Goal: Check status: Check status

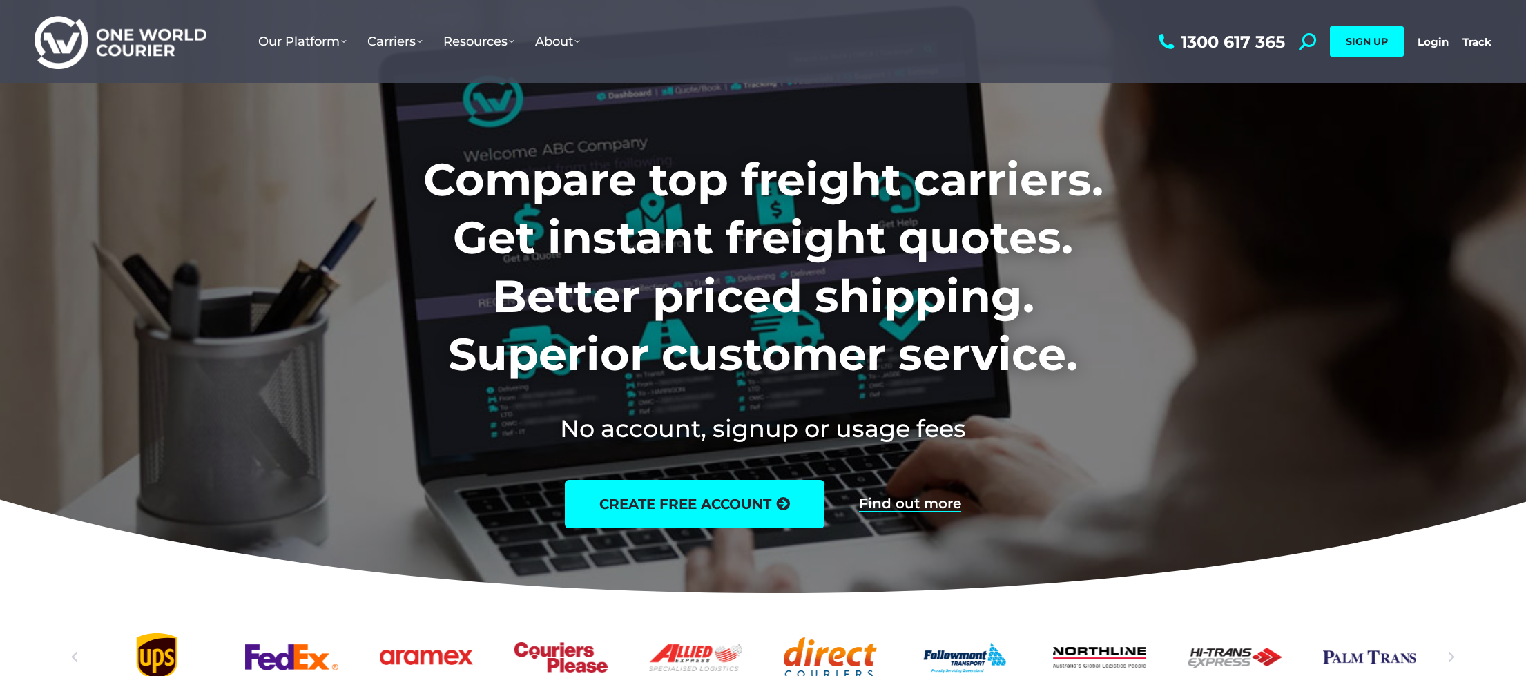
click at [1433, 51] on div "1300 617 365 Search: *** SIGN UP Login Login Track Track SIGN UP" at bounding box center [1323, 41] width 336 height 83
click at [1432, 44] on link "Login" at bounding box center [1432, 41] width 31 height 13
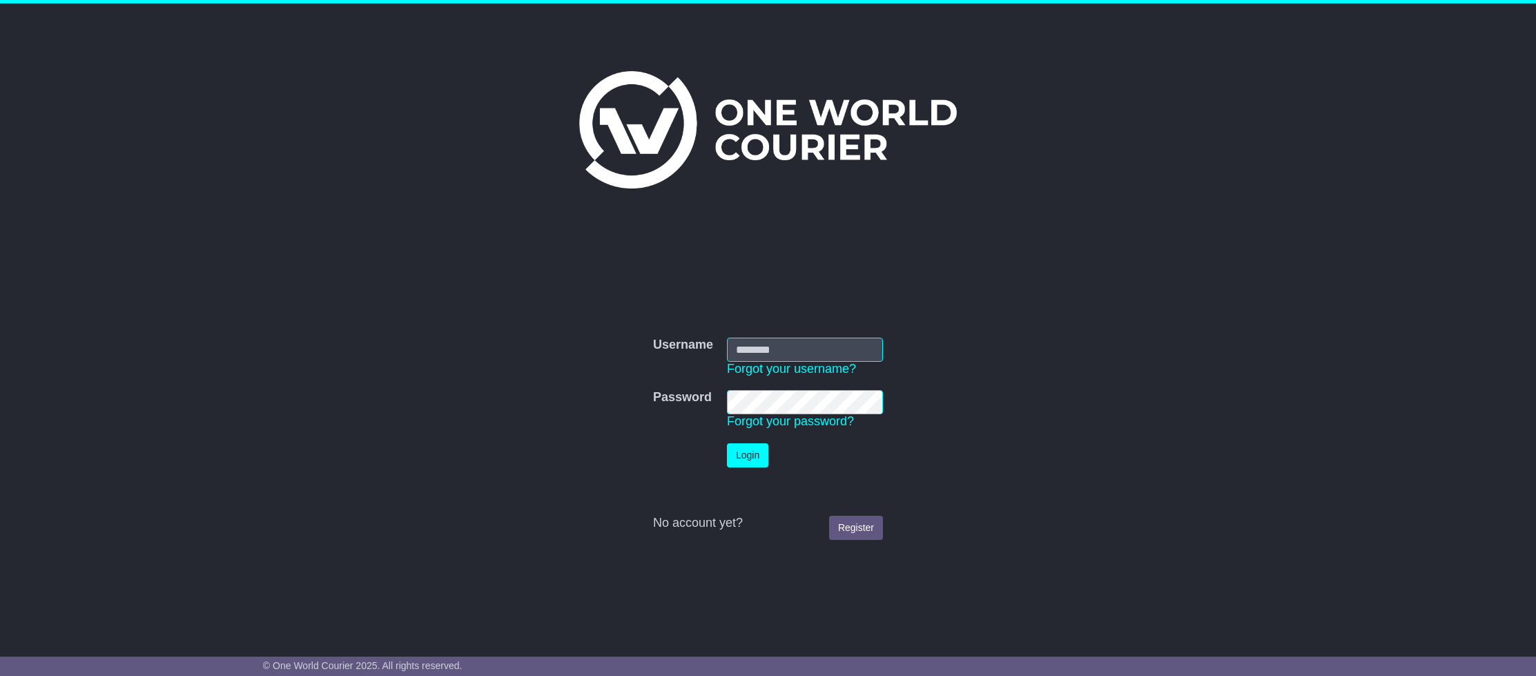
type input "**********"
click at [760, 463] on button "Login" at bounding box center [759, 455] width 41 height 24
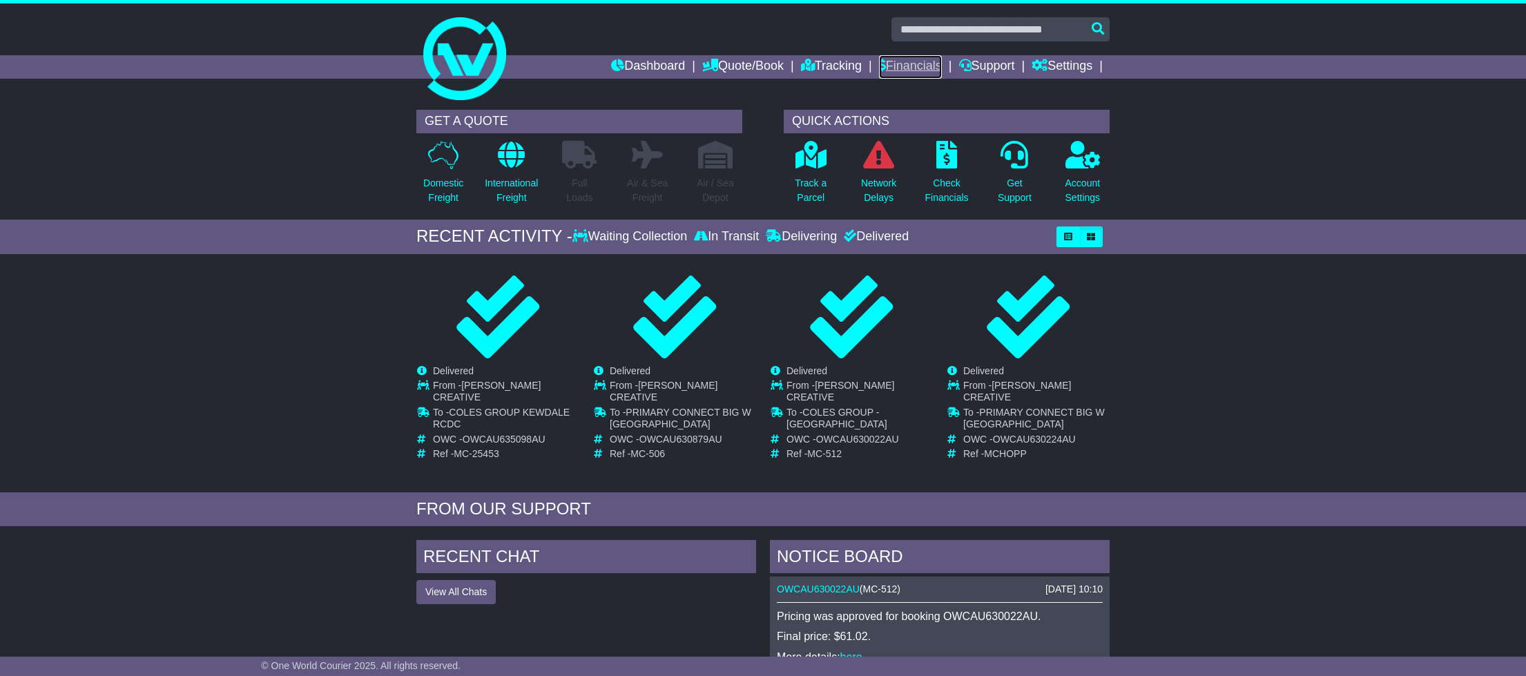
click at [921, 72] on link "Financials" at bounding box center [910, 66] width 63 height 23
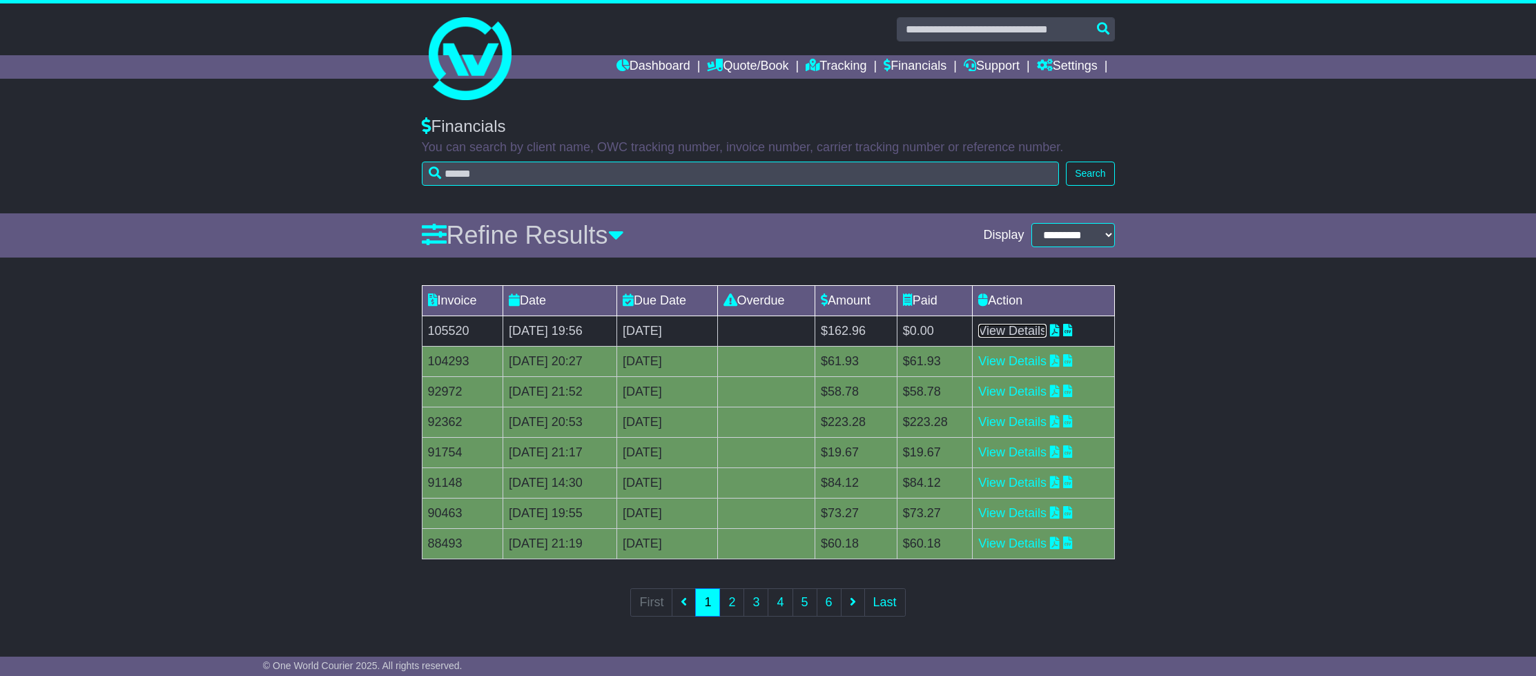
click at [1027, 336] on link "View Details" at bounding box center [1012, 331] width 68 height 14
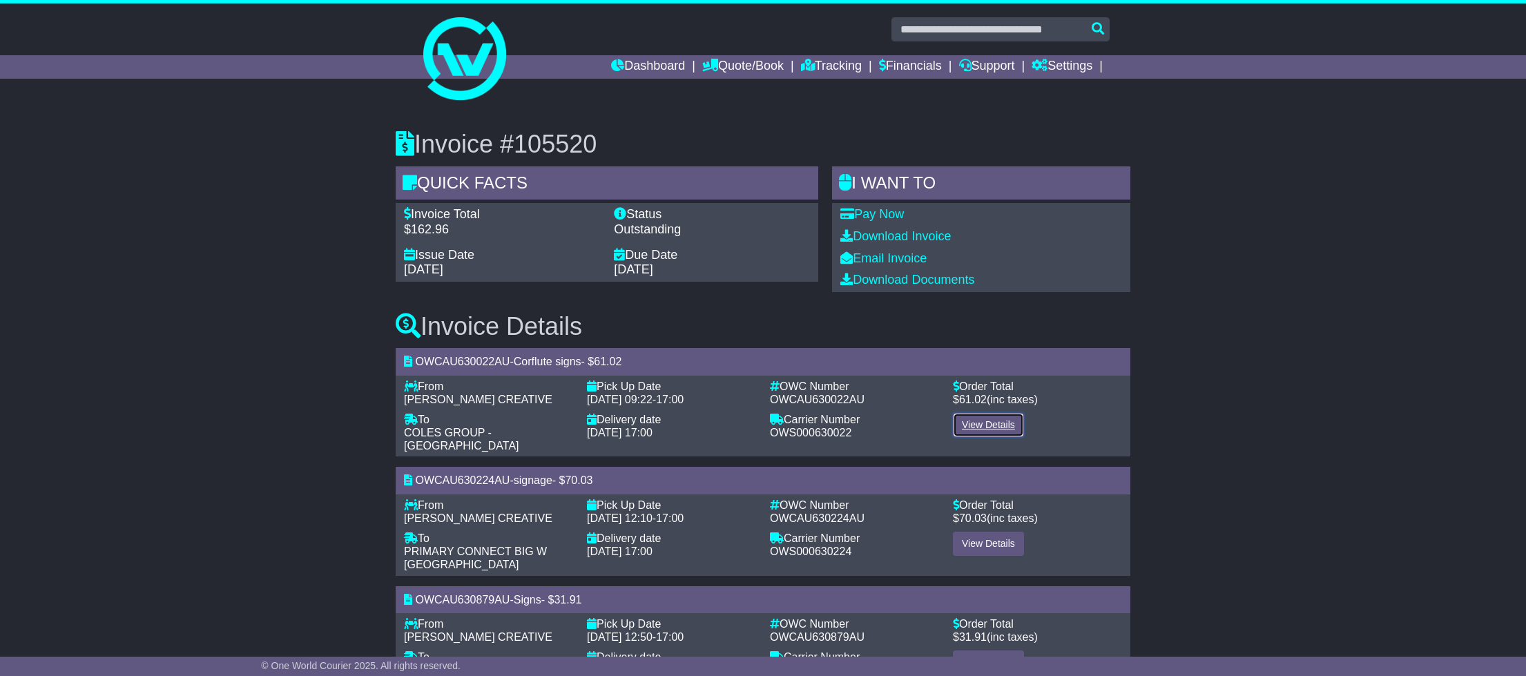
click at [993, 416] on link "View Details" at bounding box center [988, 425] width 71 height 24
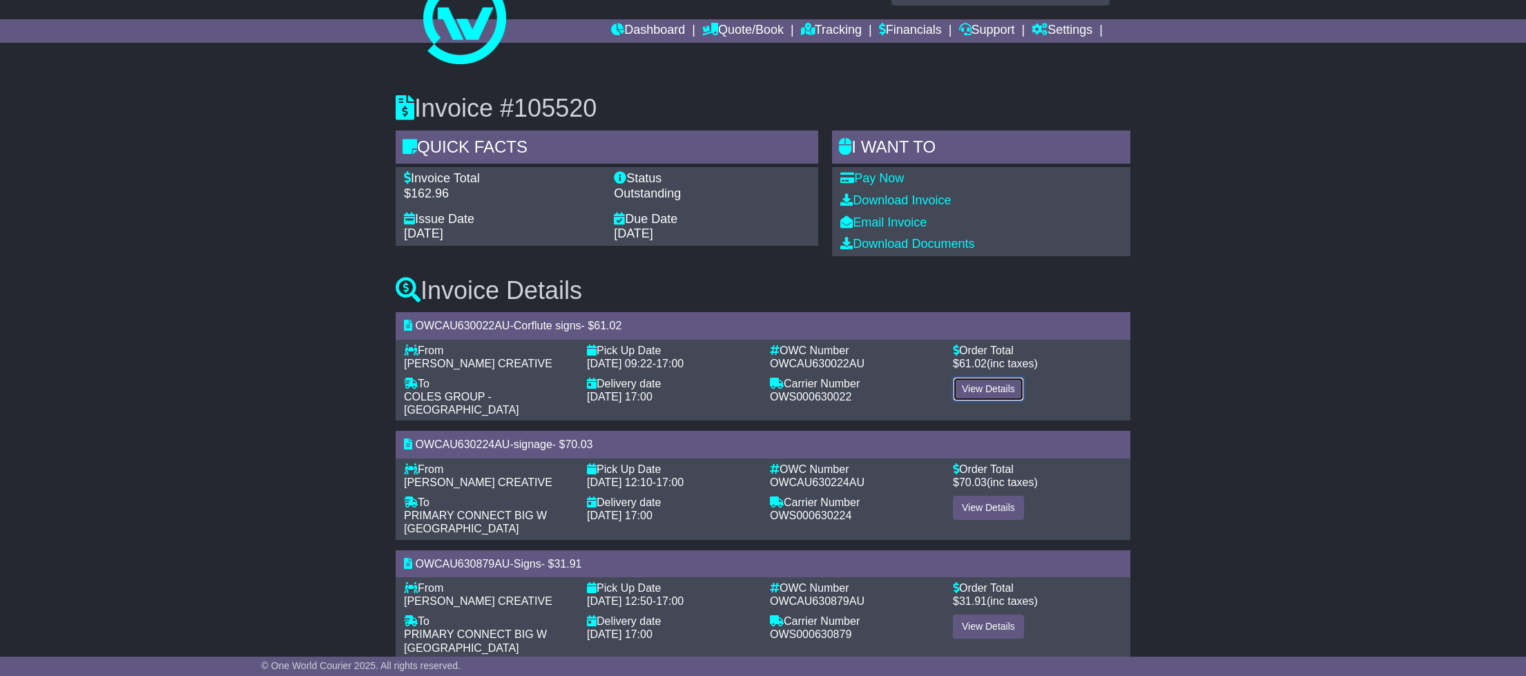
scroll to position [37, 0]
click at [1016, 504] on link "View Details" at bounding box center [988, 507] width 71 height 24
click at [989, 614] on link "View Details" at bounding box center [988, 626] width 71 height 24
click at [922, 25] on link "Financials" at bounding box center [910, 30] width 63 height 23
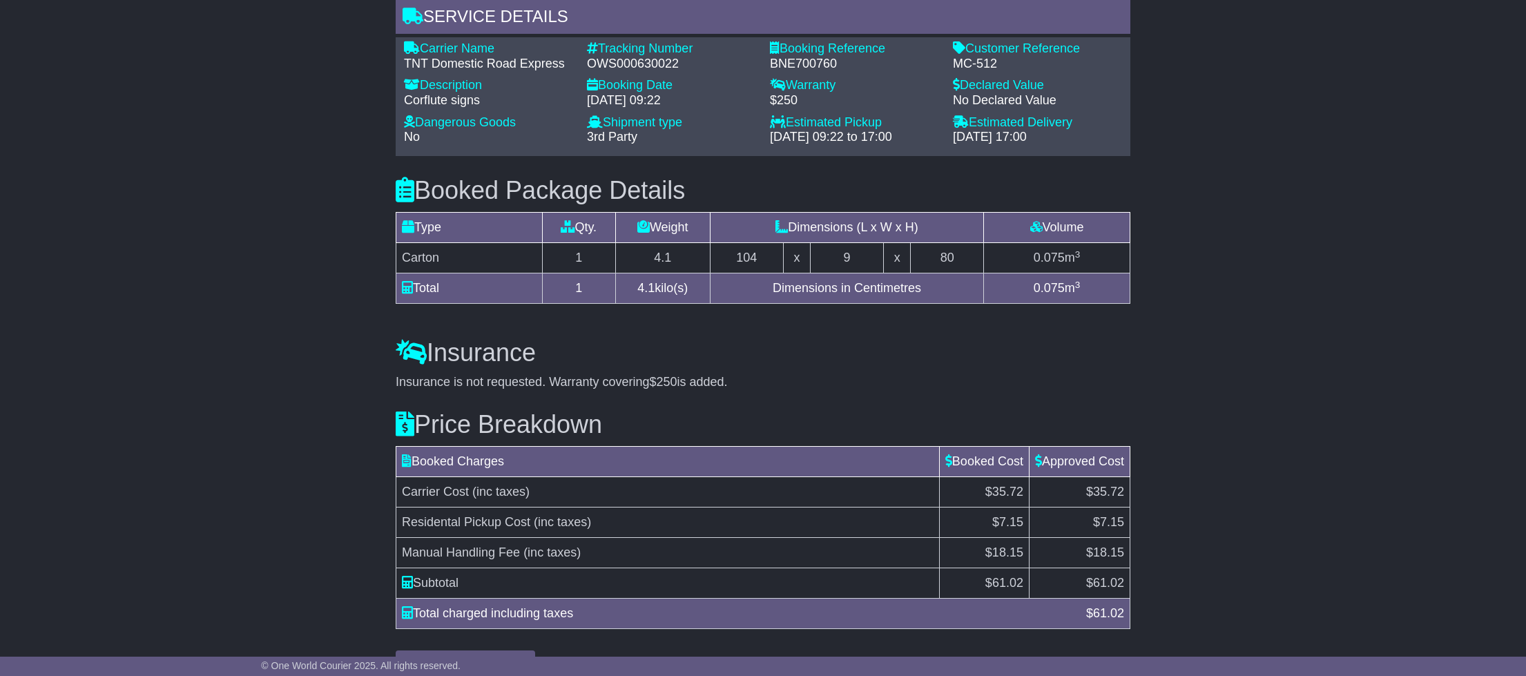
scroll to position [980, 0]
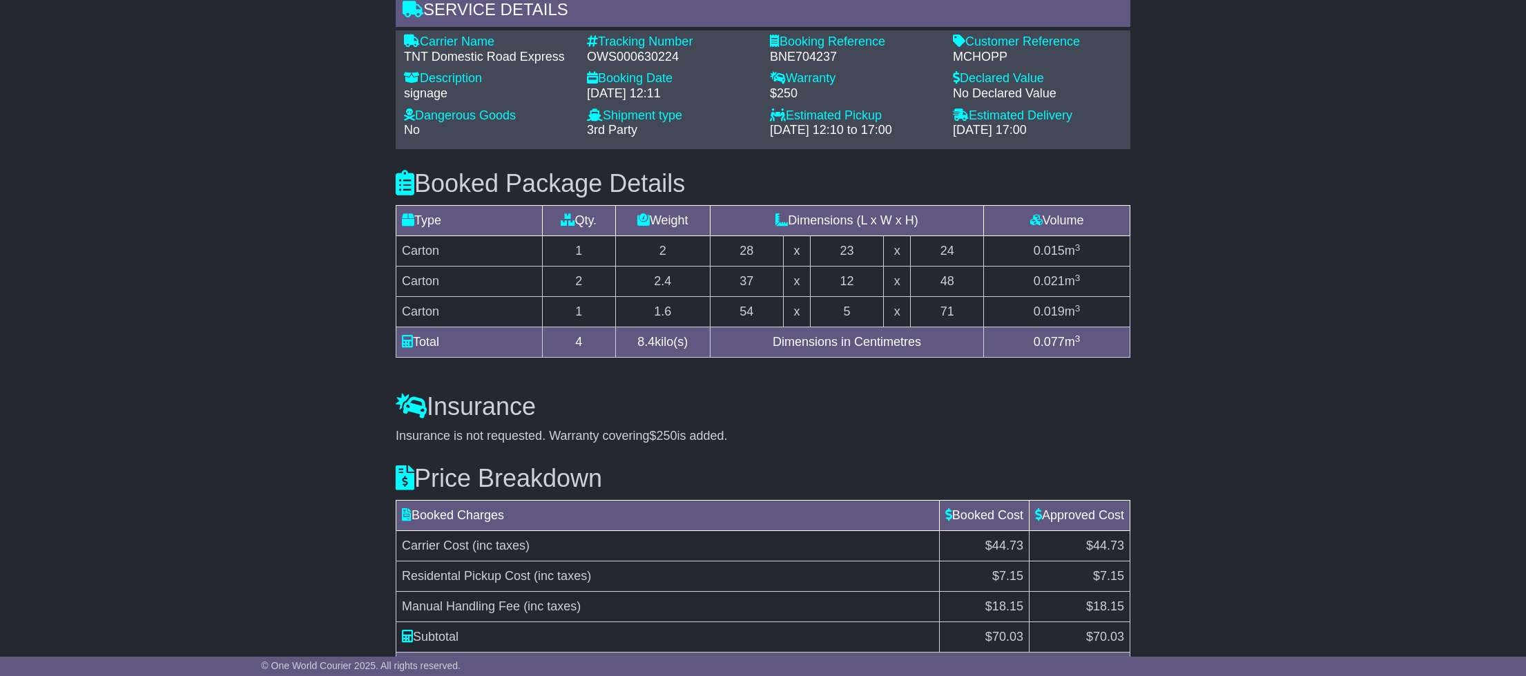
scroll to position [1185, 0]
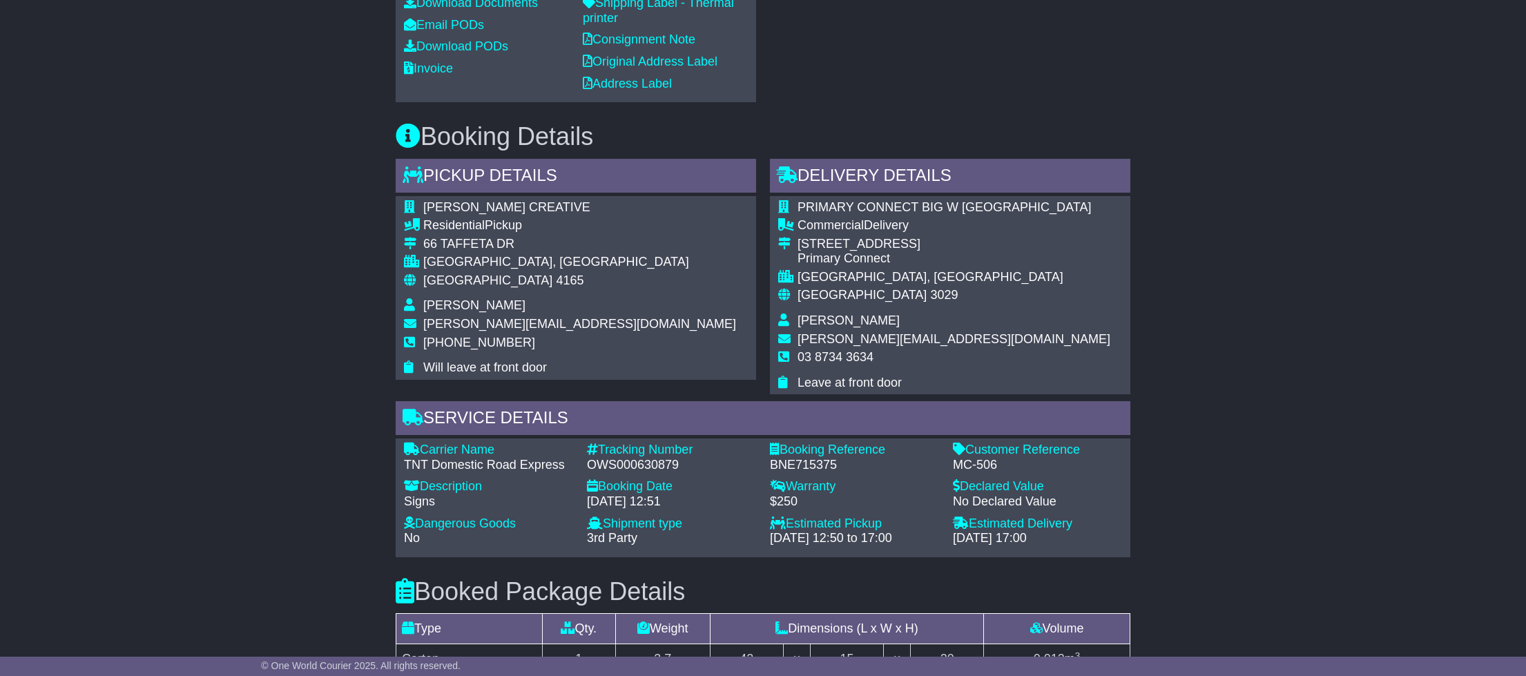
scroll to position [1045, 0]
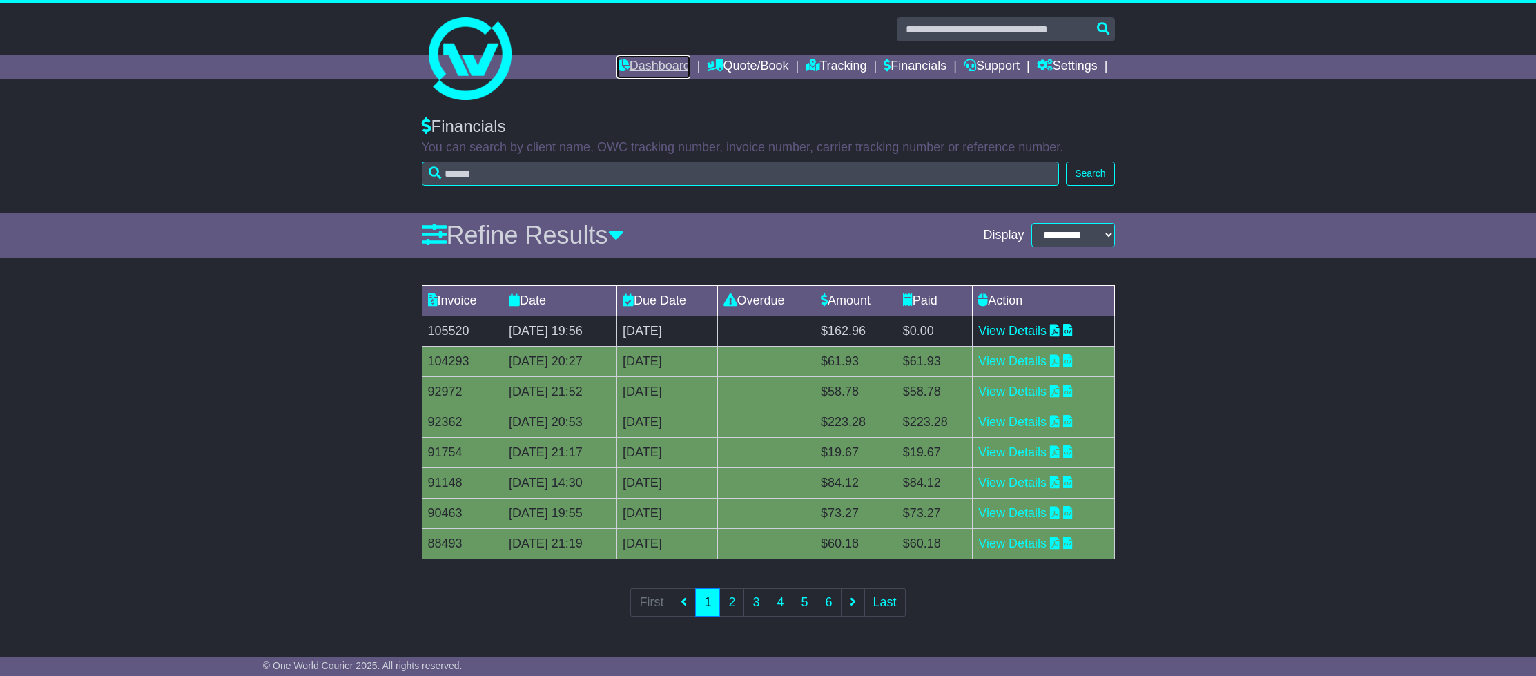
click at [653, 61] on link "Dashboard" at bounding box center [653, 66] width 74 height 23
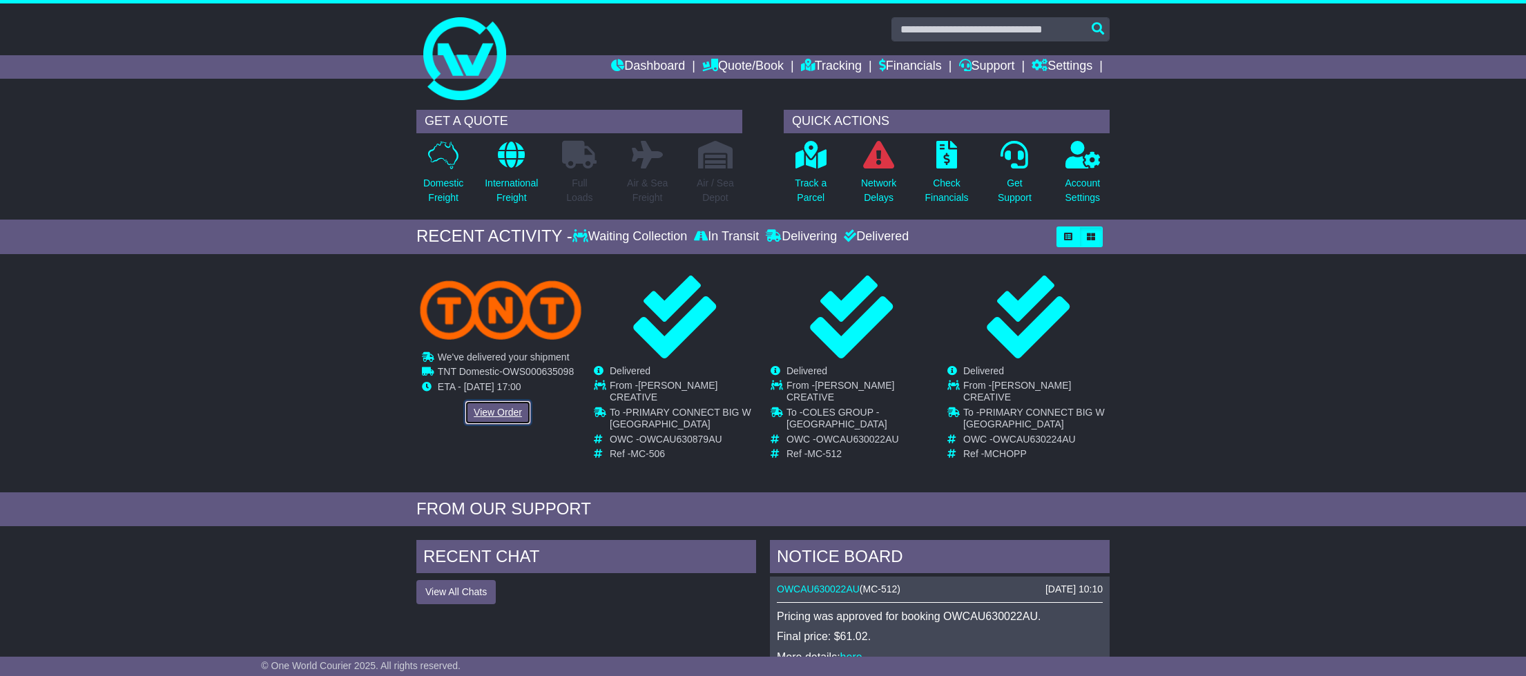
click at [511, 411] on link "View Order" at bounding box center [498, 412] width 66 height 24
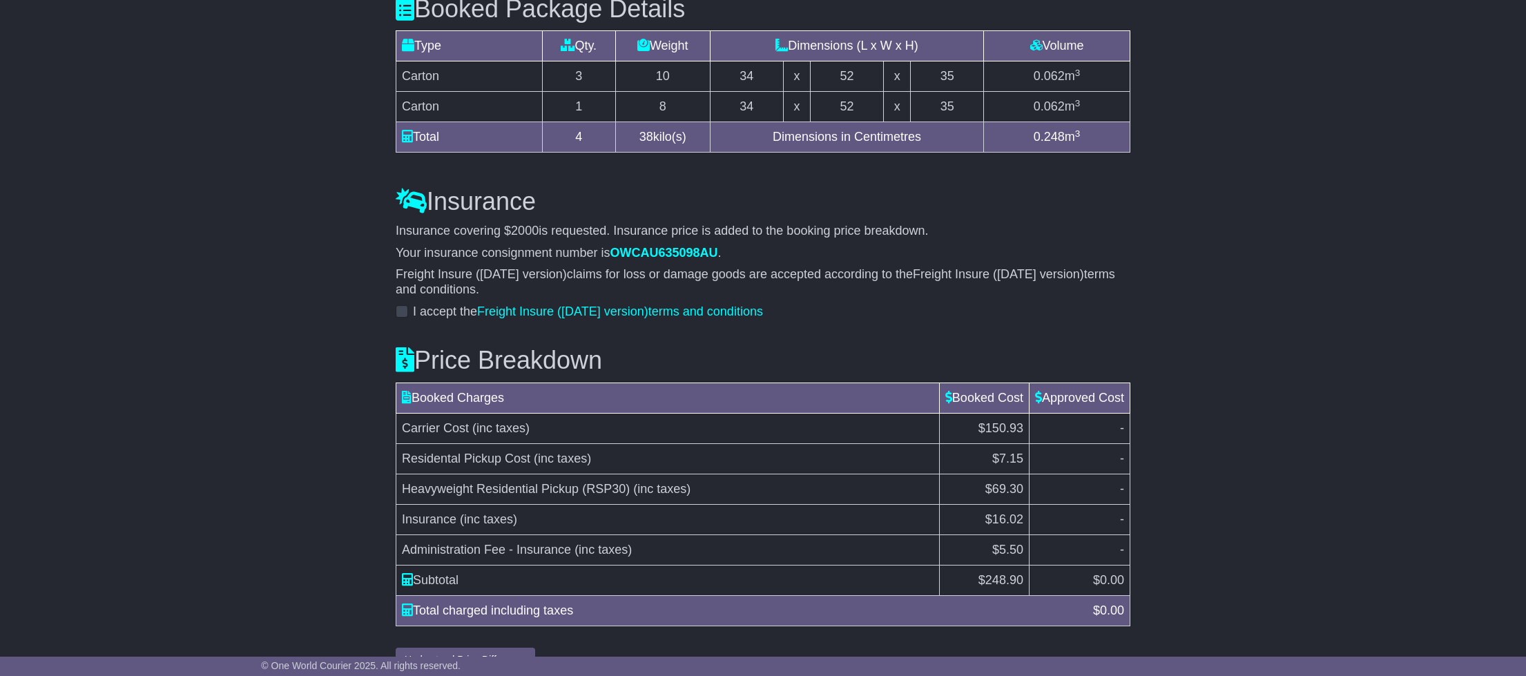
scroll to position [1254, 0]
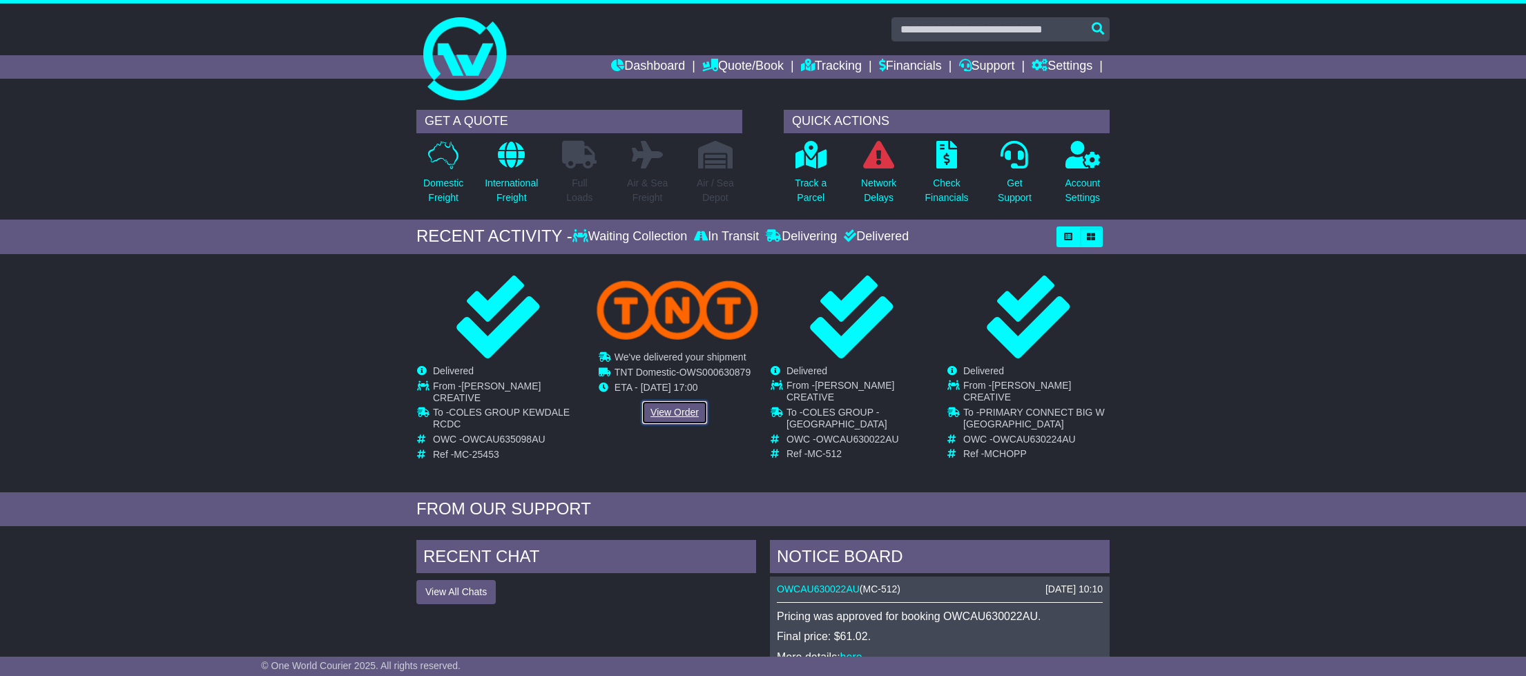
click at [667, 422] on link "View Order" at bounding box center [674, 412] width 66 height 24
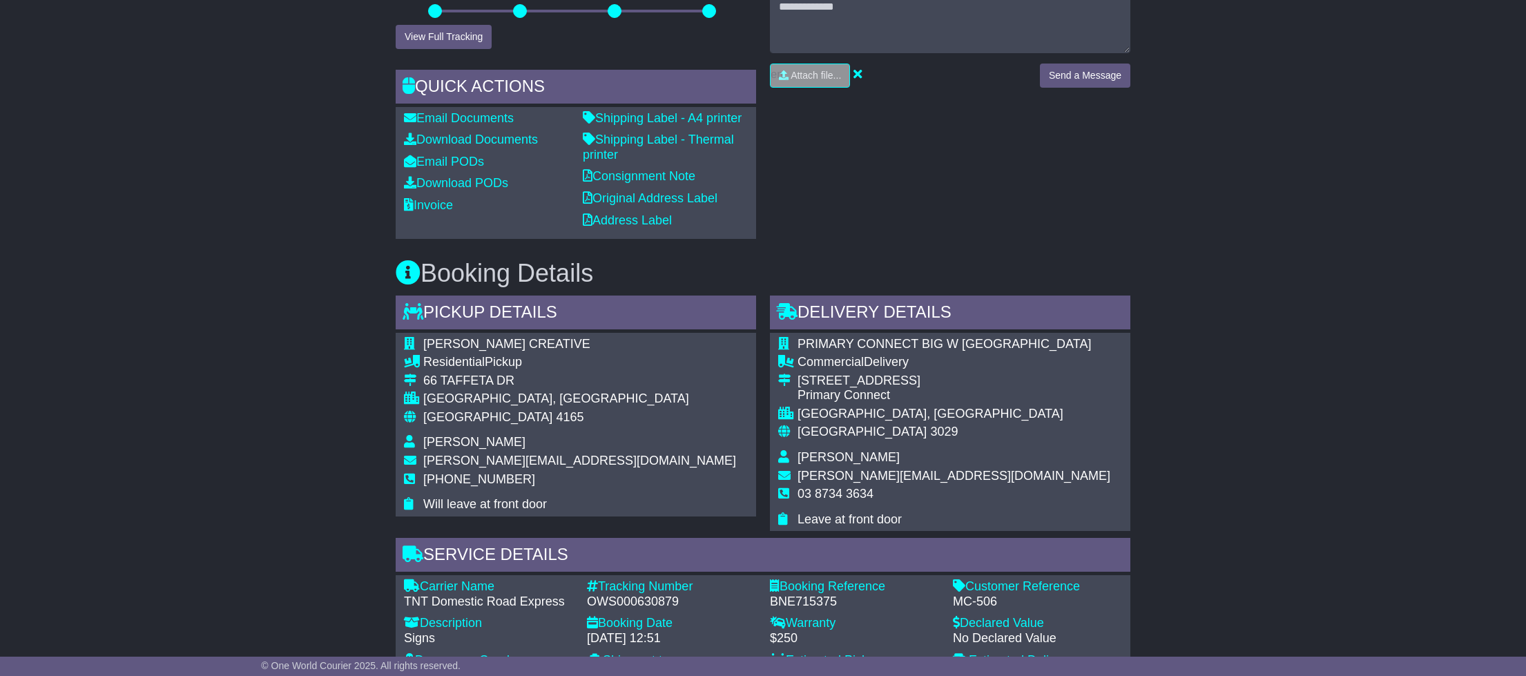
scroll to position [338, 0]
